Goal: Information Seeking & Learning: Learn about a topic

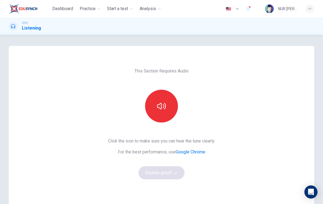
click at [167, 104] on button "button" at bounding box center [161, 106] width 33 height 33
click at [148, 175] on button "Sounds good!" at bounding box center [161, 172] width 46 height 13
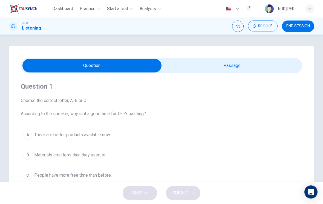
click at [197, 66] on input "checkbox" at bounding box center [92, 66] width 422 height 14
checkbox input "true"
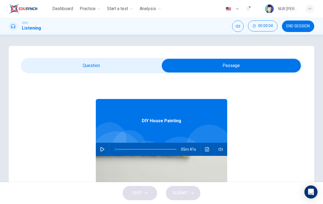
click at [302, 27] on span "END SESSION" at bounding box center [298, 26] width 24 height 4
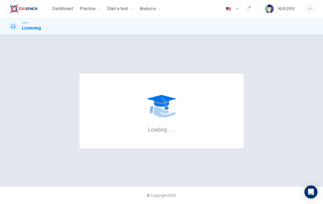
click at [86, 1] on div "Dashboard Practice Start a test Analysis English en ​ NUR ILYA NADIRAH BINTI RO…" at bounding box center [161, 8] width 305 height 17
click at [85, 8] on span "Practice" at bounding box center [88, 8] width 16 height 7
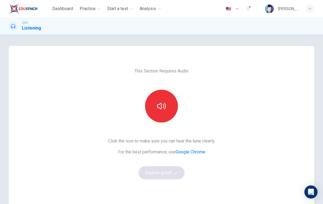
click at [166, 114] on button "button" at bounding box center [161, 106] width 33 height 33
click at [168, 175] on button "Sounds good!" at bounding box center [161, 172] width 46 height 13
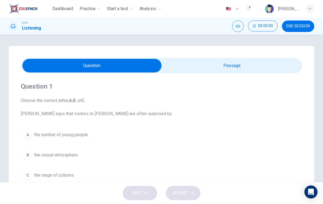
click at [176, 172] on button "C the range of cultures." at bounding box center [161, 175] width 281 height 14
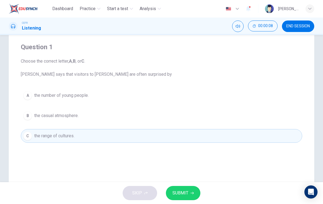
scroll to position [20, 0]
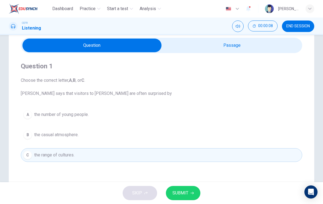
click at [182, 114] on button "A the number of young people." at bounding box center [161, 115] width 281 height 14
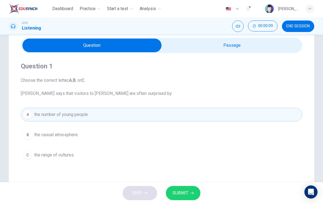
click at [194, 191] on button "SUBMIT" at bounding box center [183, 193] width 34 height 14
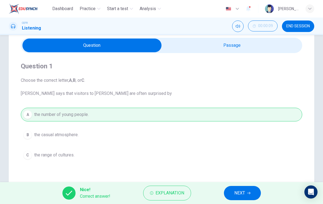
click at [237, 191] on span "NEXT" at bounding box center [239, 193] width 11 height 8
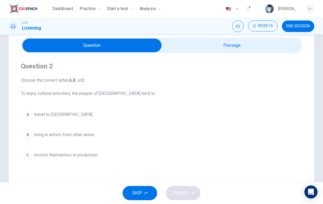
click at [28, 155] on div "C" at bounding box center [27, 155] width 9 height 9
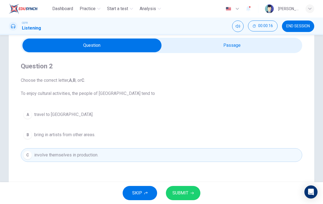
click at [188, 181] on div "Question 2 Choose the correct letter, A , B , or C . To enjoy cultural activiti…" at bounding box center [161, 136] width 305 height 220
click at [193, 188] on button "SUBMIT" at bounding box center [183, 193] width 34 height 14
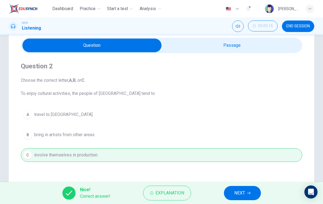
click at [245, 191] on button "NEXT" at bounding box center [242, 193] width 37 height 14
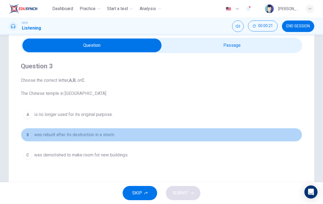
click at [100, 135] on span "was rebuilt after its destruction in a storm." at bounding box center [74, 134] width 81 height 7
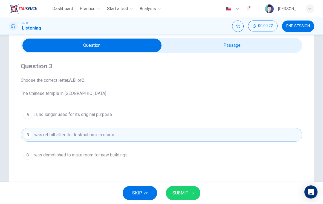
click at [188, 190] on button "SUBMIT" at bounding box center [183, 193] width 34 height 14
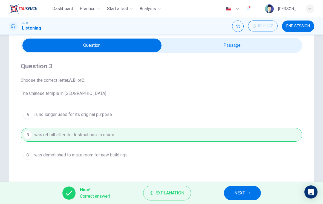
click at [244, 194] on span "NEXT" at bounding box center [239, 193] width 11 height 8
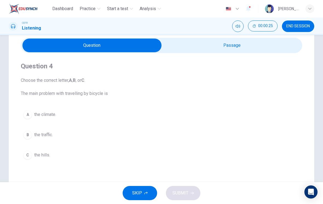
click at [53, 113] on span "the climate." at bounding box center [45, 114] width 22 height 7
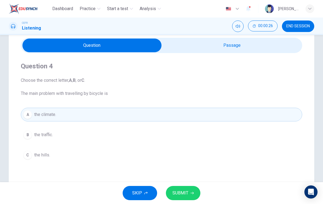
click at [192, 194] on icon "button" at bounding box center [191, 192] width 3 height 3
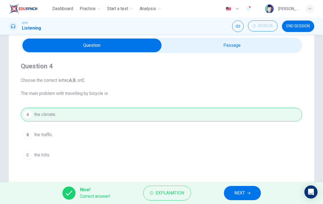
click at [242, 192] on span "NEXT" at bounding box center [239, 193] width 11 height 8
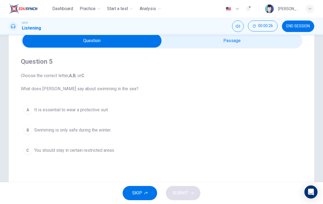
scroll to position [25, 0]
click at [94, 108] on span "It is essential to wear a protective suit." at bounding box center [71, 109] width 74 height 7
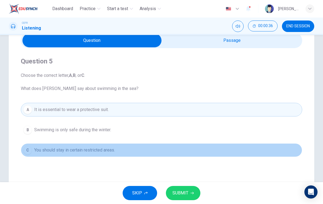
click at [121, 149] on button "C You should stay in certain restricted areas." at bounding box center [161, 150] width 281 height 14
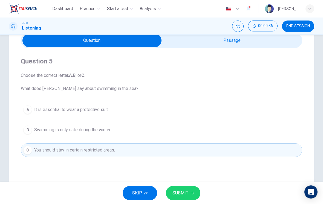
click at [184, 191] on span "SUBMIT" at bounding box center [180, 193] width 16 height 8
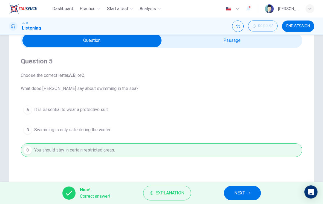
click at [235, 194] on span "NEXT" at bounding box center [239, 193] width 11 height 8
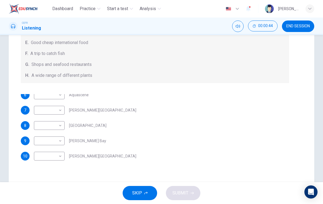
scroll to position [82, 0]
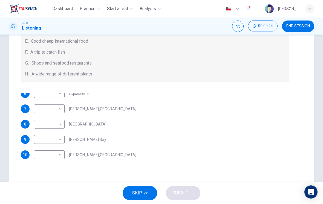
click at [115, 140] on div "9 ​ ​ [PERSON_NAME] Bay" at bounding box center [155, 139] width 268 height 9
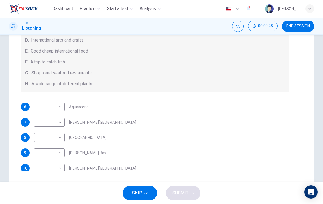
scroll to position [51, 0]
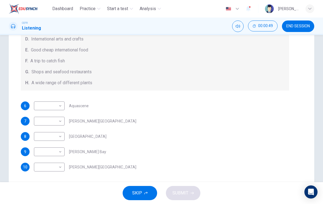
click at [60, 136] on body "Dashboard Practice Start a test Analysis English en ​ [PERSON_NAME] [PERSON_NAM…" at bounding box center [161, 102] width 323 height 204
click at [55, 169] on li "E" at bounding box center [49, 169] width 31 height 9
type input "E"
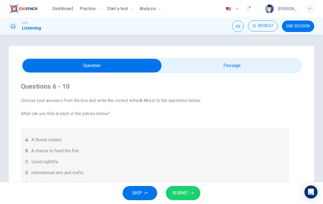
scroll to position [0, 0]
click at [263, 67] on input "checkbox" at bounding box center [92, 66] width 422 height 14
checkbox input "true"
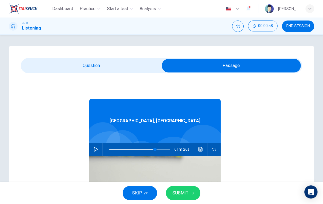
click at [154, 148] on span at bounding box center [154, 149] width 3 height 3
click at [96, 146] on button "button" at bounding box center [95, 149] width 9 height 13
click at [148, 147] on span at bounding box center [139, 149] width 61 height 11
type input "64"
click at [130, 64] on input "checkbox" at bounding box center [231, 66] width 422 height 14
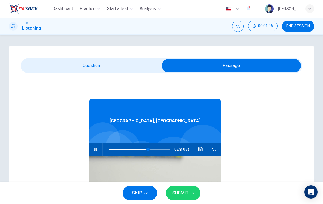
checkbox input "false"
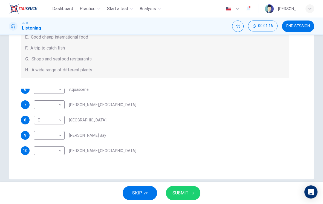
scroll to position [81, 0]
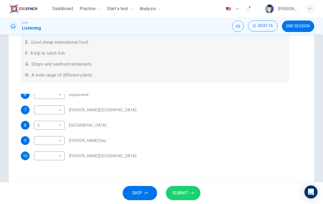
click at [154, 134] on div "6 ​ ​ Aquascene 7 ​ ​ [PERSON_NAME][GEOGRAPHIC_DATA] 8 E E ​ [GEOGRAPHIC_DATA] …" at bounding box center [155, 129] width 268 height 70
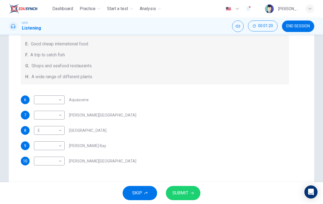
scroll to position [55, 0]
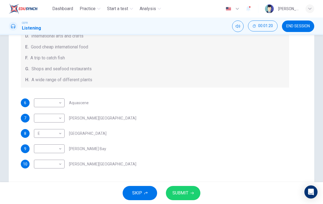
click at [175, 121] on div "7 ​ ​ [PERSON_NAME][GEOGRAPHIC_DATA]" at bounding box center [155, 118] width 268 height 9
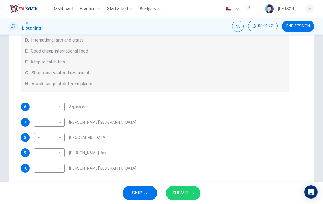
click at [178, 122] on div "7 ​ ​ [PERSON_NAME][GEOGRAPHIC_DATA]" at bounding box center [155, 122] width 268 height 9
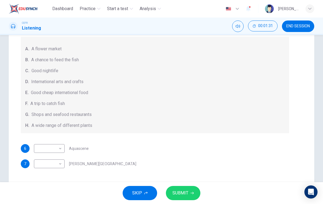
scroll to position [0, 0]
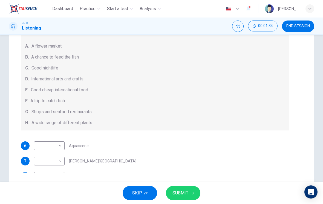
click at [59, 149] on body "Dashboard Practice Start a test Analysis English en ​ [PERSON_NAME] [PERSON_NAM…" at bounding box center [161, 102] width 323 height 204
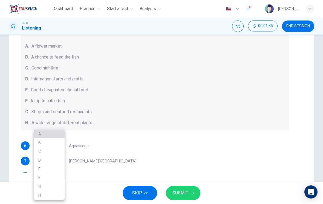
click at [48, 134] on li "A" at bounding box center [49, 134] width 31 height 9
type input "A"
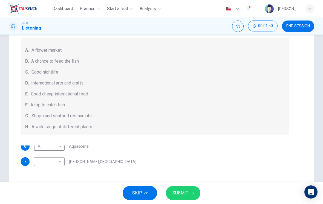
scroll to position [4, 0]
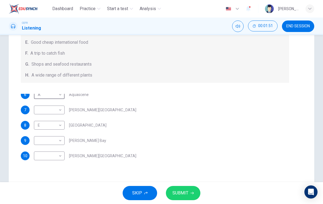
click at [206, 124] on div "8 E E ​ [GEOGRAPHIC_DATA]" at bounding box center [155, 125] width 268 height 9
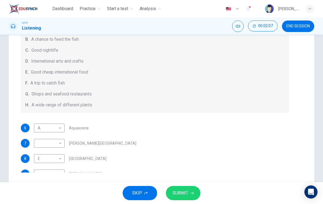
scroll to position [30, 0]
click at [221, 125] on div "6 A A ​ Aquascene" at bounding box center [155, 128] width 268 height 9
click at [42, 160] on body "Dashboard Practice Start a test Analysis English en ​ [PERSON_NAME] [PERSON_NAM…" at bounding box center [161, 102] width 323 height 204
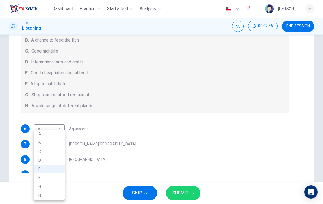
click at [40, 185] on li "G" at bounding box center [49, 186] width 31 height 9
type input "G"
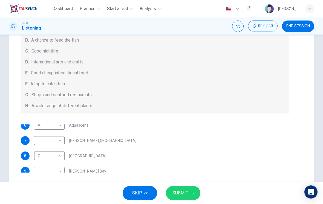
scroll to position [4, 0]
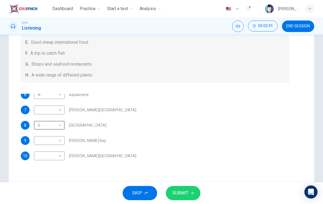
click at [100, 151] on div "10 ​ ​ [PERSON_NAME][GEOGRAPHIC_DATA]" at bounding box center [155, 155] width 268 height 9
click at [104, 151] on div "10 ​ ​ [PERSON_NAME][GEOGRAPHIC_DATA]" at bounding box center [155, 155] width 268 height 9
click at [57, 142] on body "Dashboard Practice Start a test Analysis English en ​ [PERSON_NAME] [PERSON_NAM…" at bounding box center [161, 102] width 323 height 204
click at [54, 195] on li "H" at bounding box center [49, 195] width 31 height 9
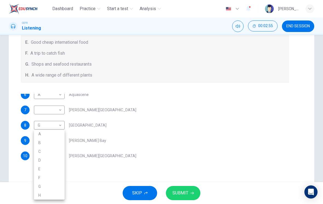
type input "H"
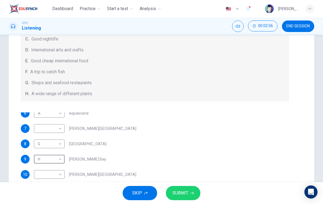
scroll to position [60, 0]
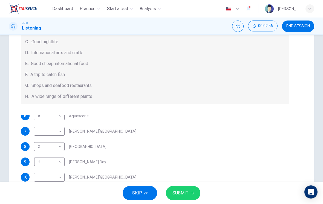
click at [101, 127] on div "7 ​ ​ [PERSON_NAME][GEOGRAPHIC_DATA]" at bounding box center [155, 131] width 268 height 9
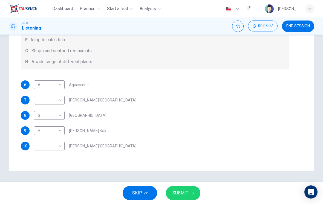
scroll to position [0, 0]
click at [54, 143] on body "Dashboard Practice Start a test Analysis English en ​ [PERSON_NAME] [PERSON_NAM…" at bounding box center [161, 102] width 323 height 204
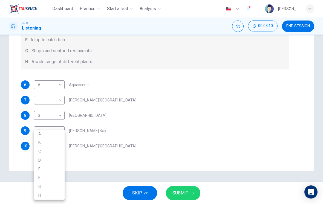
click at [57, 150] on li "C" at bounding box center [49, 151] width 31 height 9
type input "C"
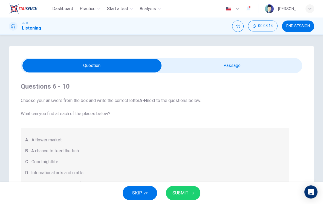
scroll to position [0, 0]
click at [232, 65] on input "checkbox" at bounding box center [92, 66] width 422 height 14
checkbox input "true"
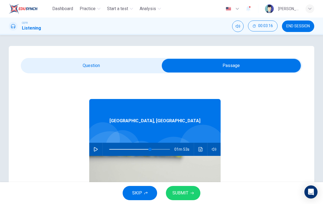
click at [150, 148] on span at bounding box center [149, 149] width 3 height 3
type input "75"
click at [155, 148] on span at bounding box center [154, 149] width 3 height 3
click at [93, 146] on button "button" at bounding box center [95, 149] width 9 height 13
click at [130, 65] on input "checkbox" at bounding box center [231, 66] width 422 height 14
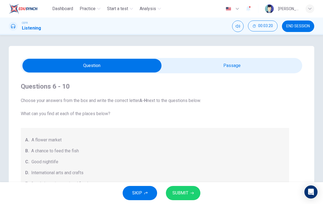
click at [243, 69] on input "checkbox" at bounding box center [92, 66] width 422 height 14
checkbox input "true"
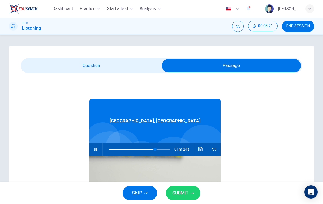
type input "76"
click at [131, 66] on input "checkbox" at bounding box center [231, 66] width 422 height 14
checkbox input "false"
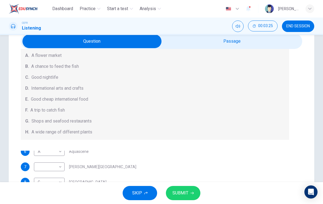
scroll to position [4, 0]
click at [57, 167] on body "Dashboard Practice Start a test Analysis English en ​ [PERSON_NAME] [PERSON_NAM…" at bounding box center [161, 102] width 323 height 204
click at [55, 169] on li "E" at bounding box center [49, 169] width 31 height 9
type input "E"
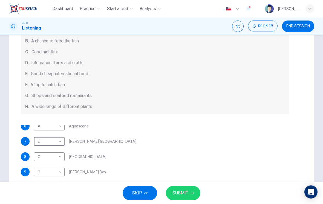
scroll to position [49, 0]
click at [210, 157] on div "8 G G ​ [GEOGRAPHIC_DATA]" at bounding box center [155, 157] width 268 height 9
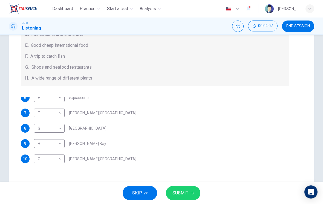
scroll to position [93, 0]
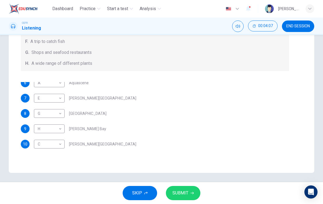
click at [210, 142] on div "[STREET_ADDRESS][PERSON_NAME]" at bounding box center [155, 144] width 268 height 9
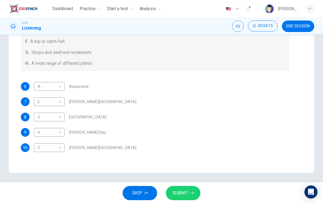
scroll to position [0, 0]
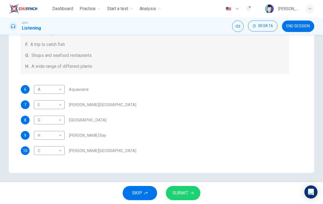
click at [223, 151] on div "[STREET_ADDRESS][PERSON_NAME]" at bounding box center [155, 150] width 268 height 9
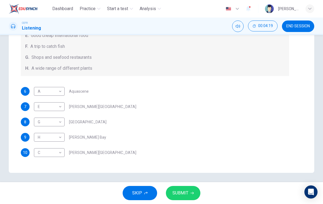
click at [190, 195] on button "SUBMIT" at bounding box center [183, 193] width 34 height 14
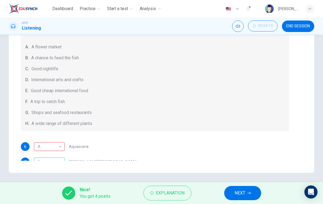
scroll to position [3, 0]
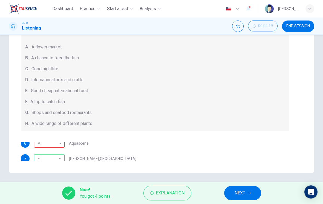
click at [58, 148] on div "A" at bounding box center [48, 144] width 29 height 16
click at [300, 27] on span "END SESSION" at bounding box center [298, 26] width 24 height 4
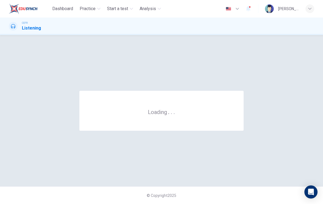
scroll to position [0, 0]
